Goal: Task Accomplishment & Management: Use online tool/utility

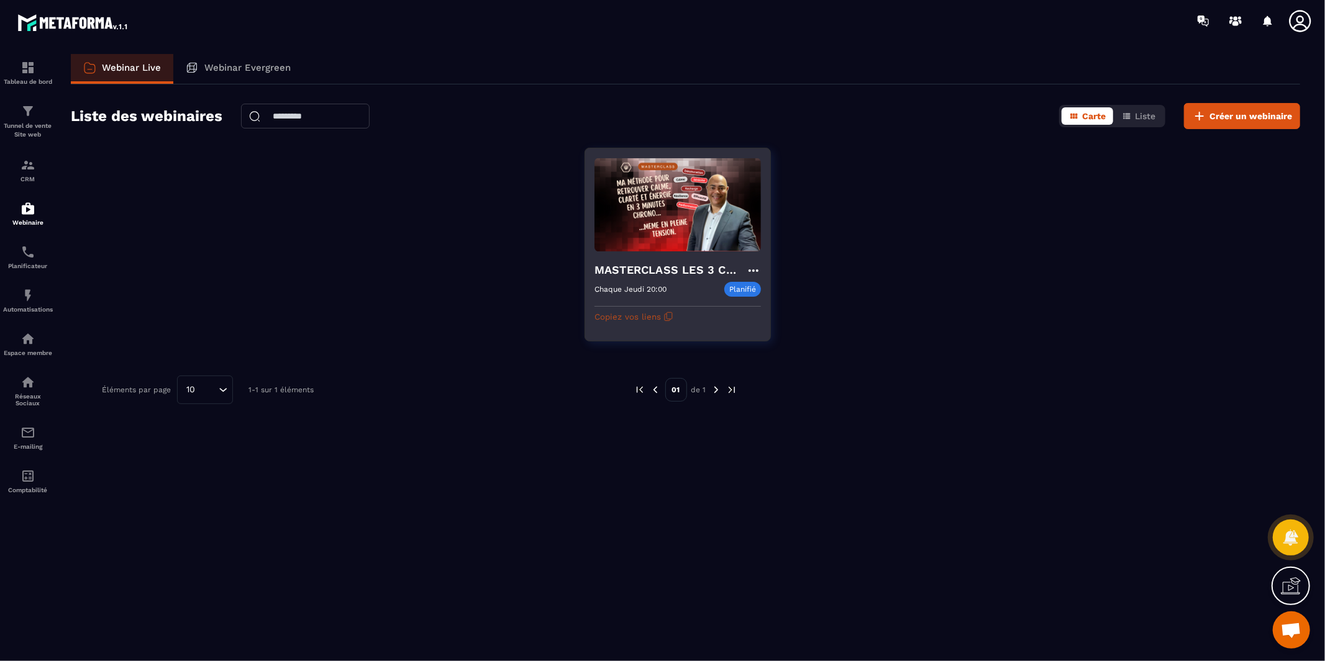
click at [647, 315] on button "Copiez vos liens" at bounding box center [633, 317] width 79 height 20
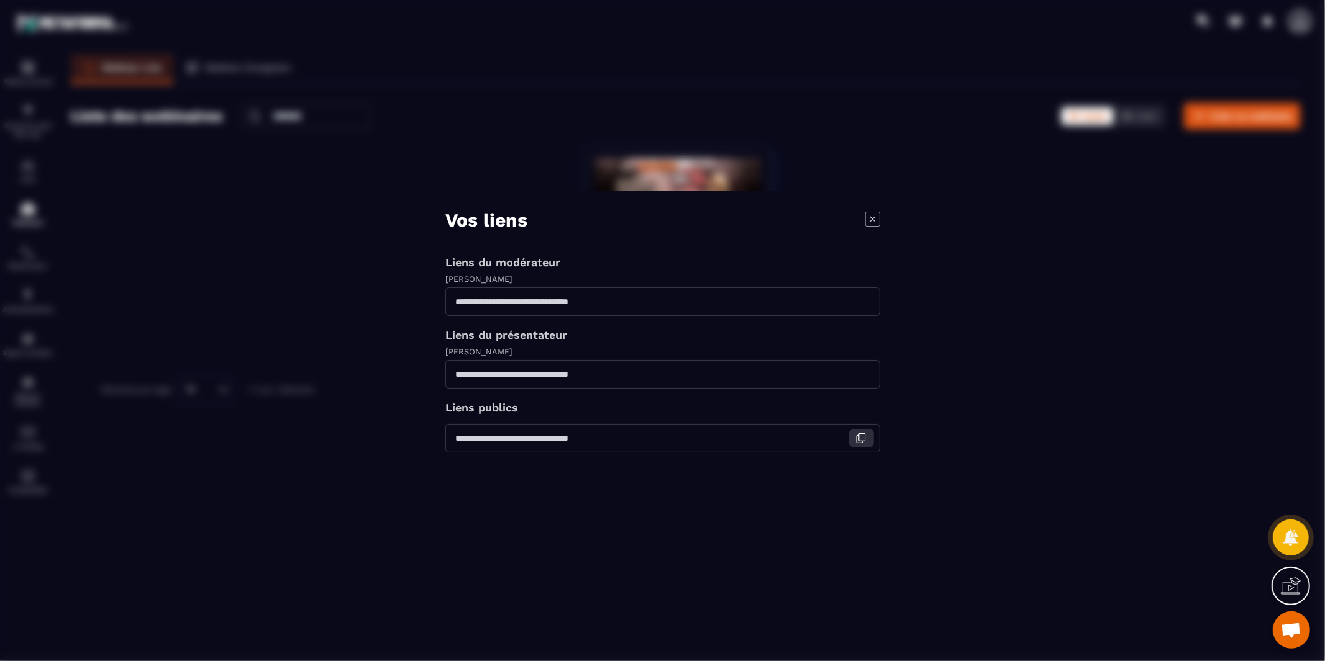
click at [861, 435] on icon "Modal window" at bounding box center [860, 438] width 11 height 11
click at [876, 218] on icon "Modal window" at bounding box center [872, 218] width 15 height 15
